Goal: Task Accomplishment & Management: Use online tool/utility

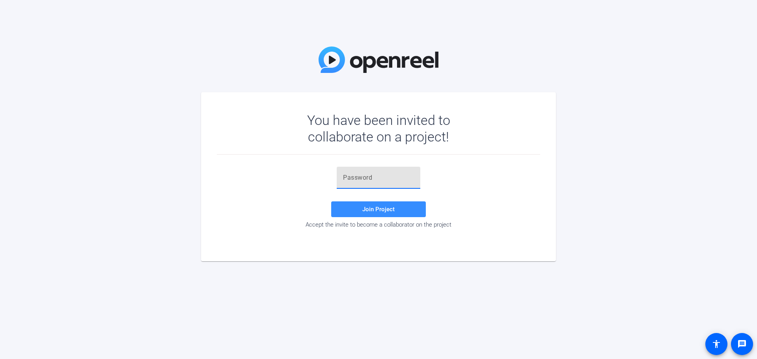
click at [377, 174] on input "text" at bounding box center [378, 177] width 71 height 9
paste input "Cc&Fjc"
type input "Cc&Fjc"
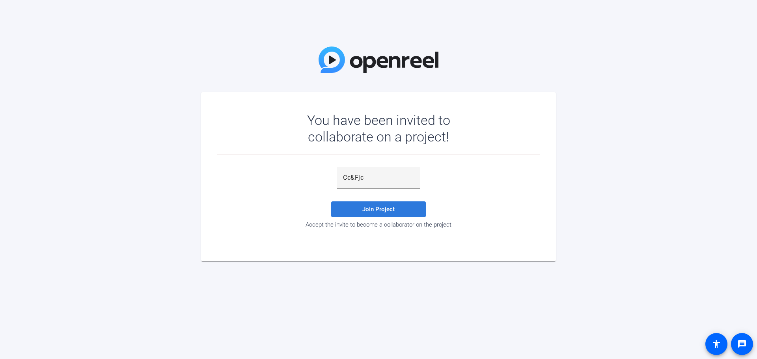
click at [411, 210] on span at bounding box center [378, 209] width 95 height 19
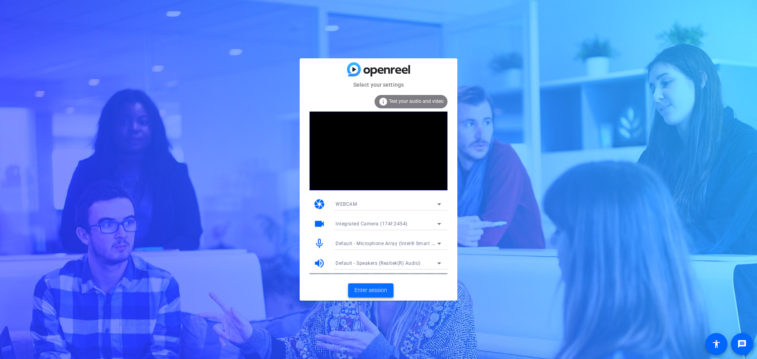
click at [371, 293] on span "Enter session" at bounding box center [370, 290] width 33 height 8
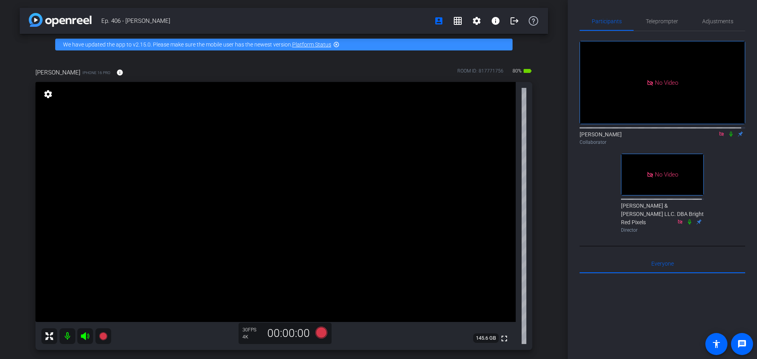
click at [729, 137] on icon at bounding box center [730, 134] width 3 height 5
click at [729, 138] on mat-icon at bounding box center [730, 133] width 9 height 7
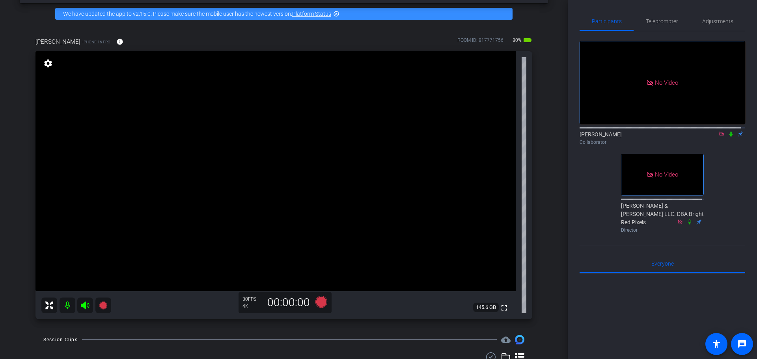
scroll to position [62, 0]
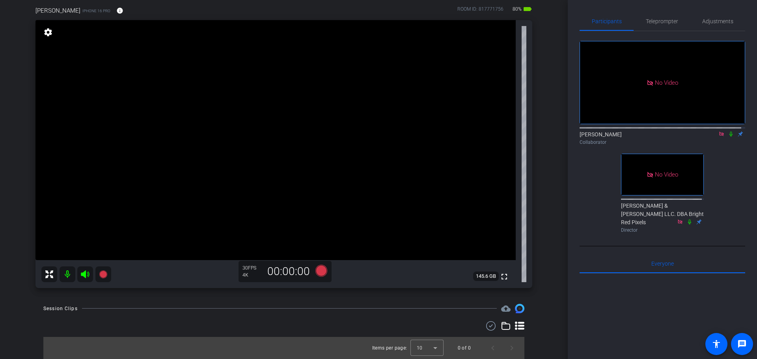
click at [729, 137] on icon at bounding box center [730, 134] width 3 height 5
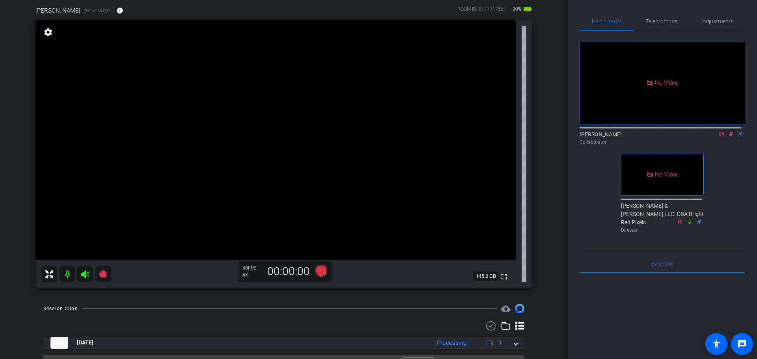
click at [729, 137] on icon at bounding box center [731, 134] width 4 height 5
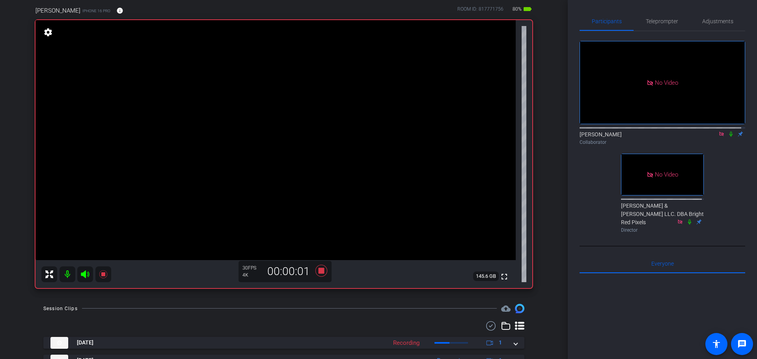
click at [728, 137] on icon at bounding box center [731, 134] width 6 height 6
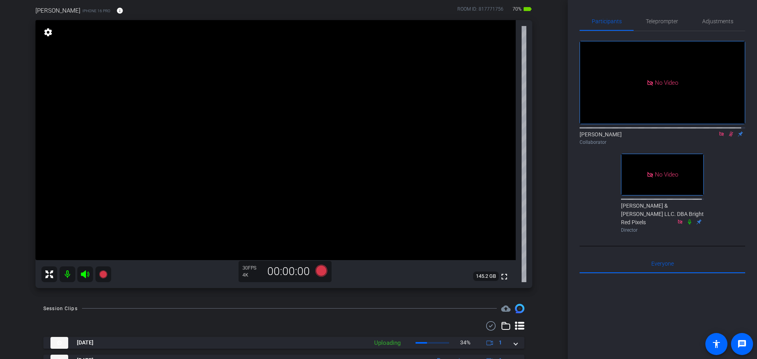
click at [587, 182] on div "No Video [PERSON_NAME] Collaborator No Video [PERSON_NAME] & [PERSON_NAME] LLC.…" at bounding box center [663, 133] width 166 height 205
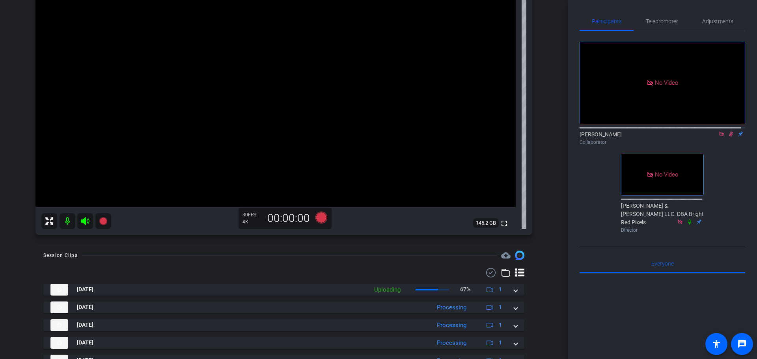
scroll to position [101, 0]
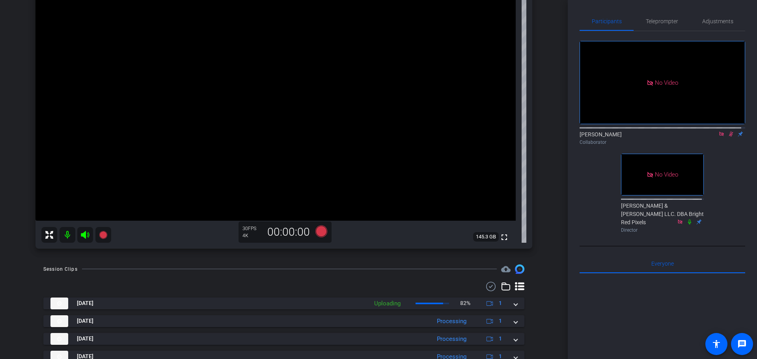
click at [728, 137] on icon at bounding box center [731, 134] width 6 height 6
